Goal: Task Accomplishment & Management: Use online tool/utility

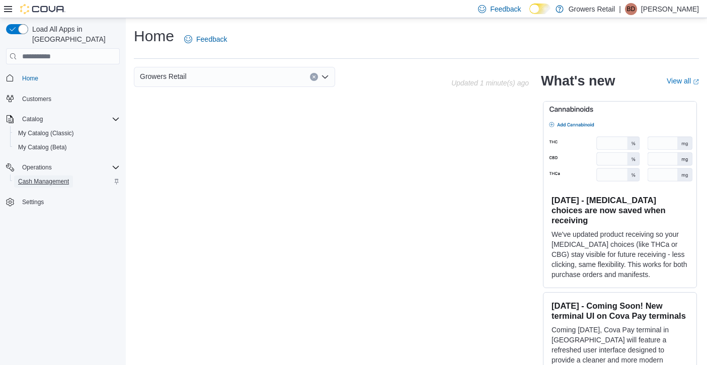
click at [40, 178] on span "Cash Management" at bounding box center [43, 182] width 51 height 8
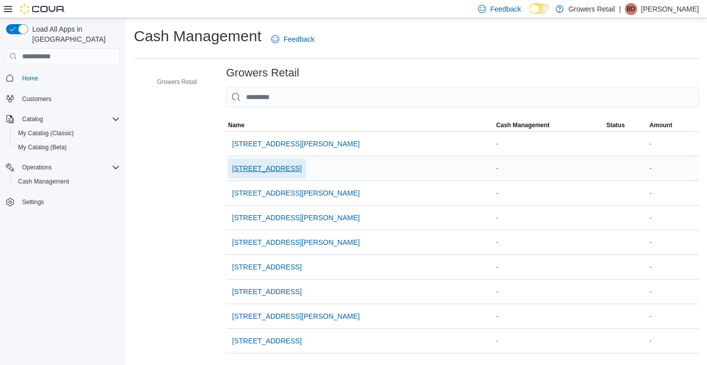
click at [270, 166] on span "[STREET_ADDRESS]" at bounding box center [266, 169] width 69 height 10
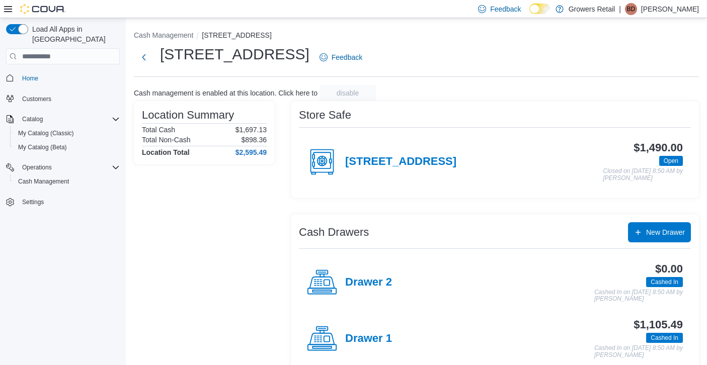
scroll to position [18, 0]
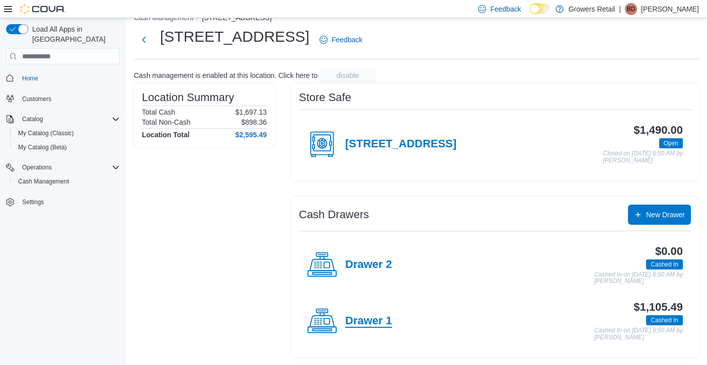
click at [352, 320] on h4 "Drawer 1" at bounding box center [368, 321] width 47 height 13
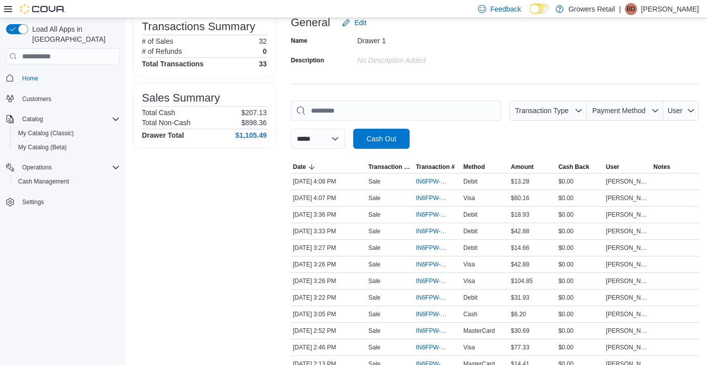
scroll to position [78, 0]
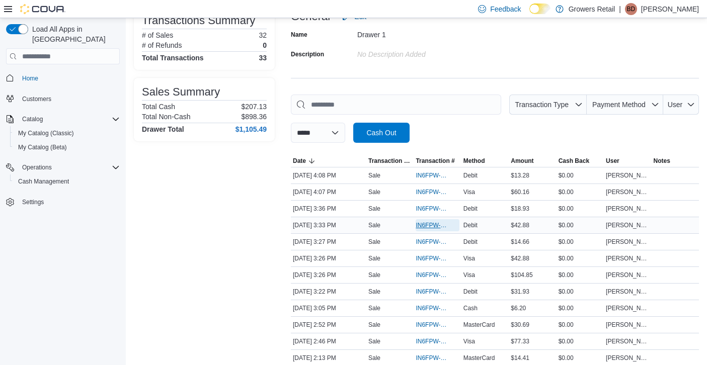
click at [431, 227] on span "IN6FPW-2031965" at bounding box center [432, 225] width 33 height 8
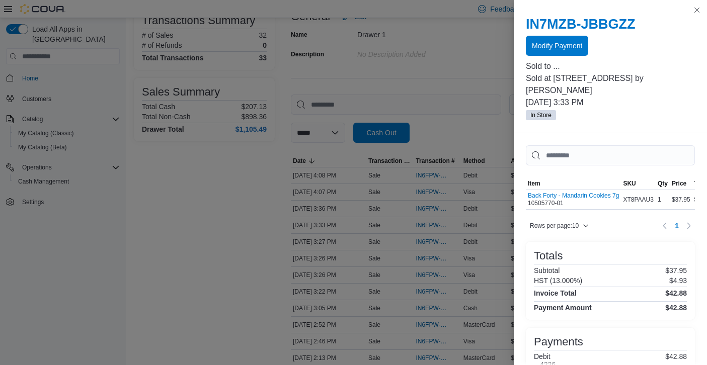
click at [554, 48] on span "Modify Payment" at bounding box center [557, 46] width 50 height 10
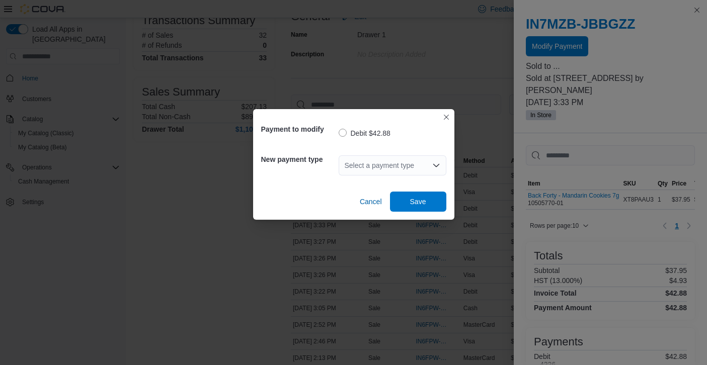
click at [396, 168] on div "Select a payment type" at bounding box center [393, 165] width 108 height 20
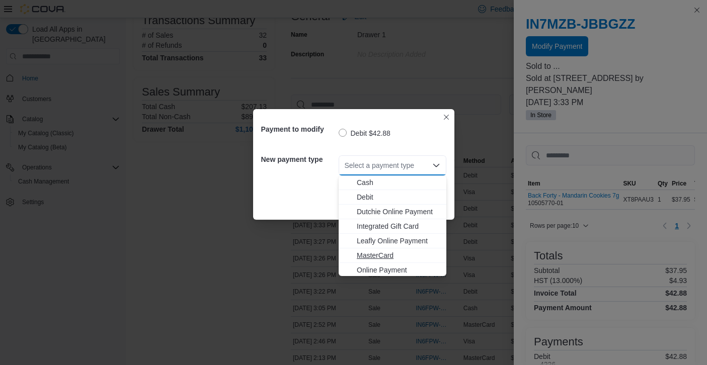
scroll to position [16, 0]
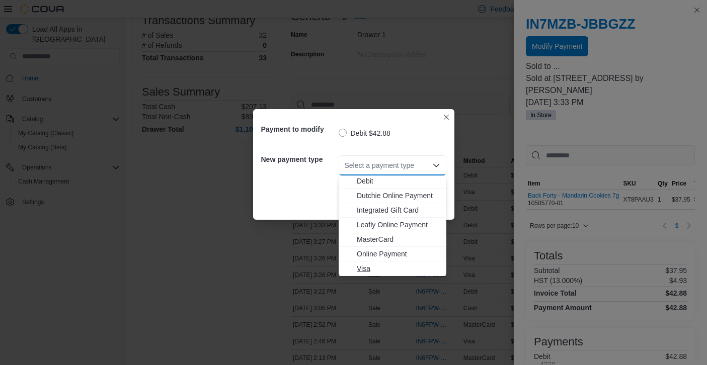
click at [363, 268] on span "Visa" at bounding box center [399, 269] width 84 height 10
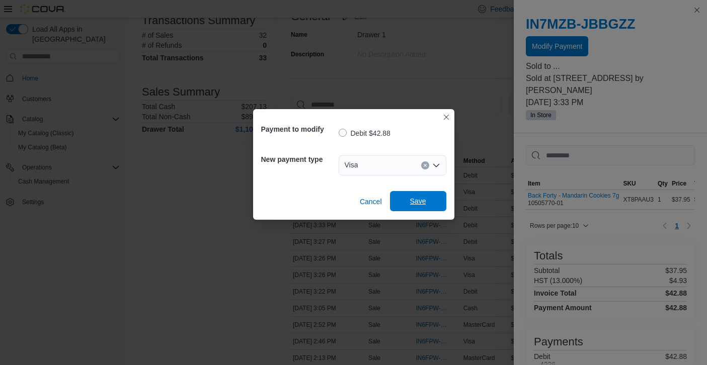
click at [412, 194] on span "Save" at bounding box center [418, 201] width 44 height 20
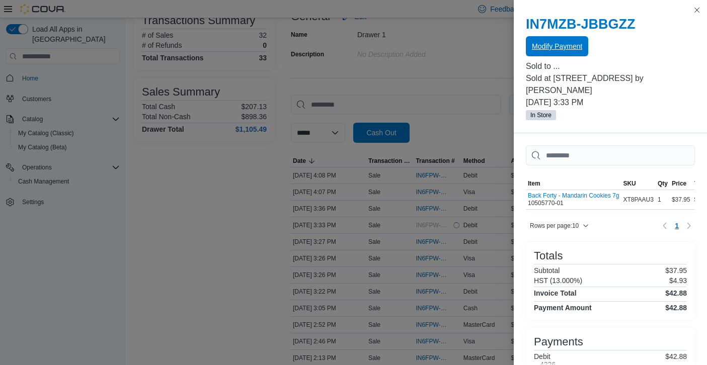
scroll to position [0, 0]
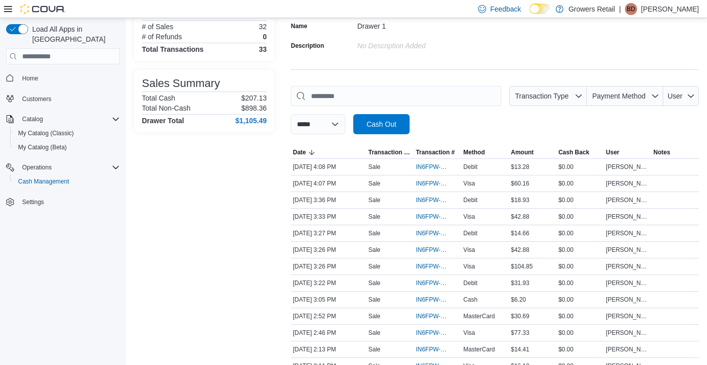
scroll to position [88, 0]
